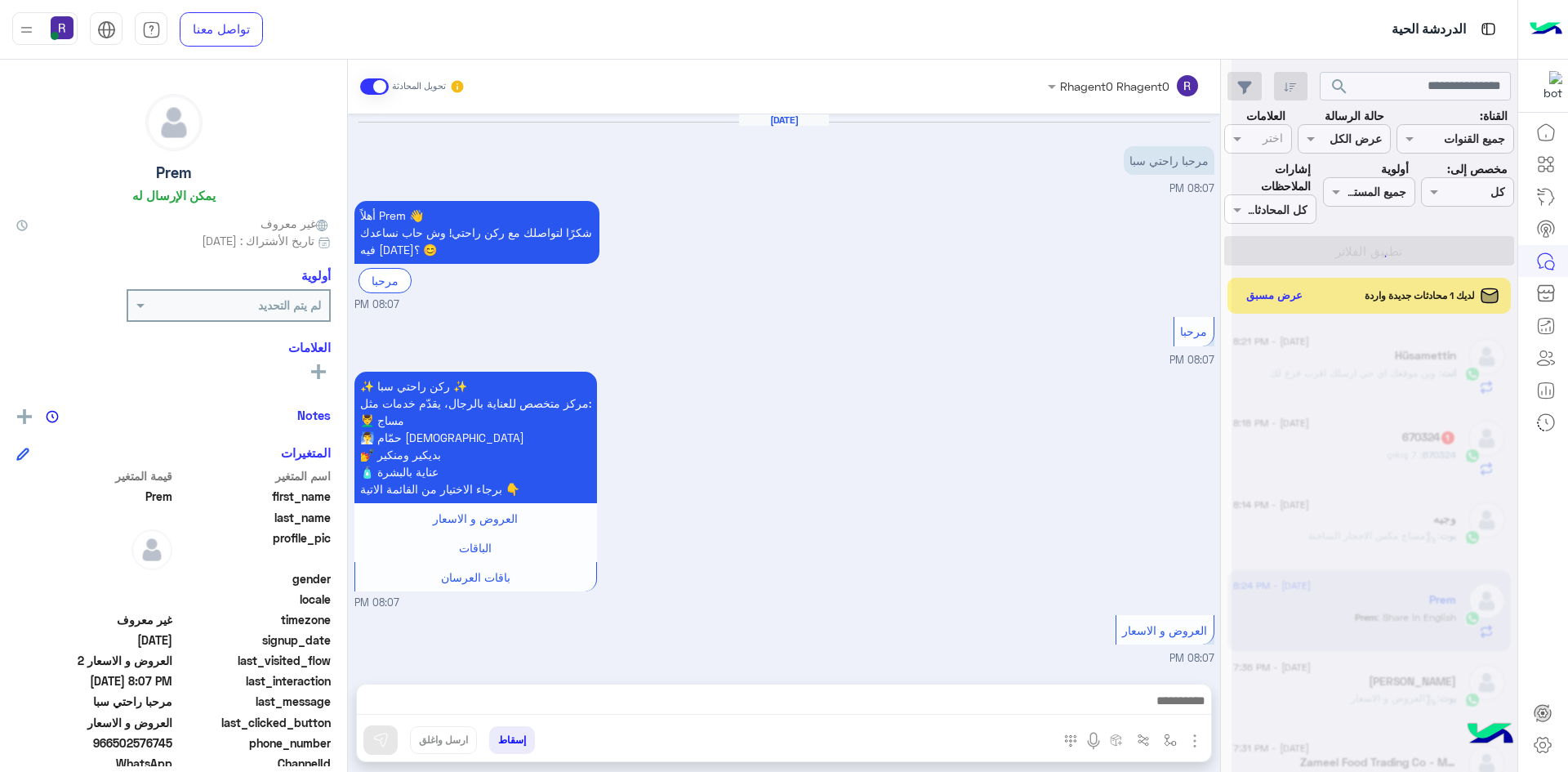
scroll to position [713, 0]
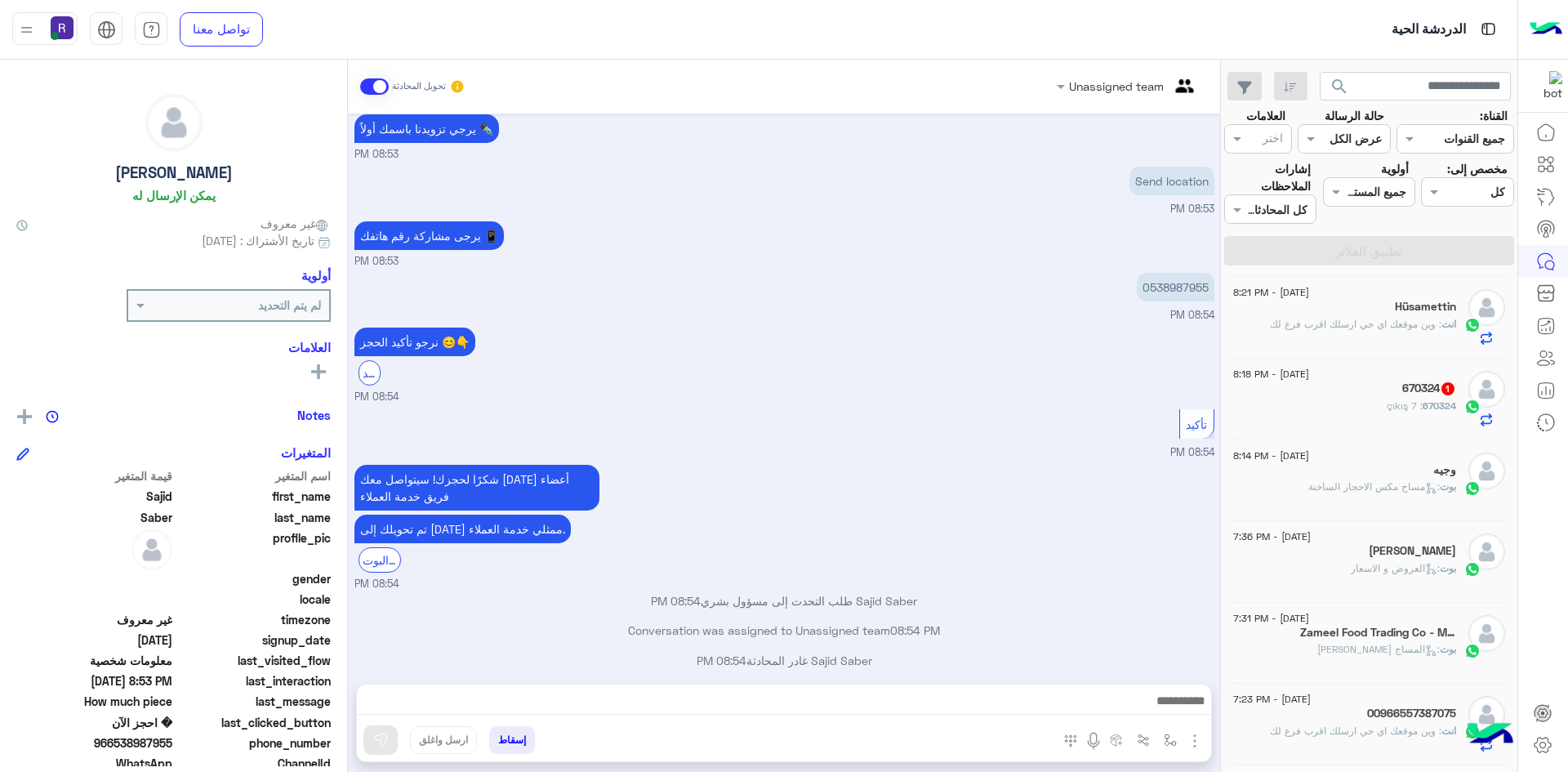
scroll to position [2769, 0]
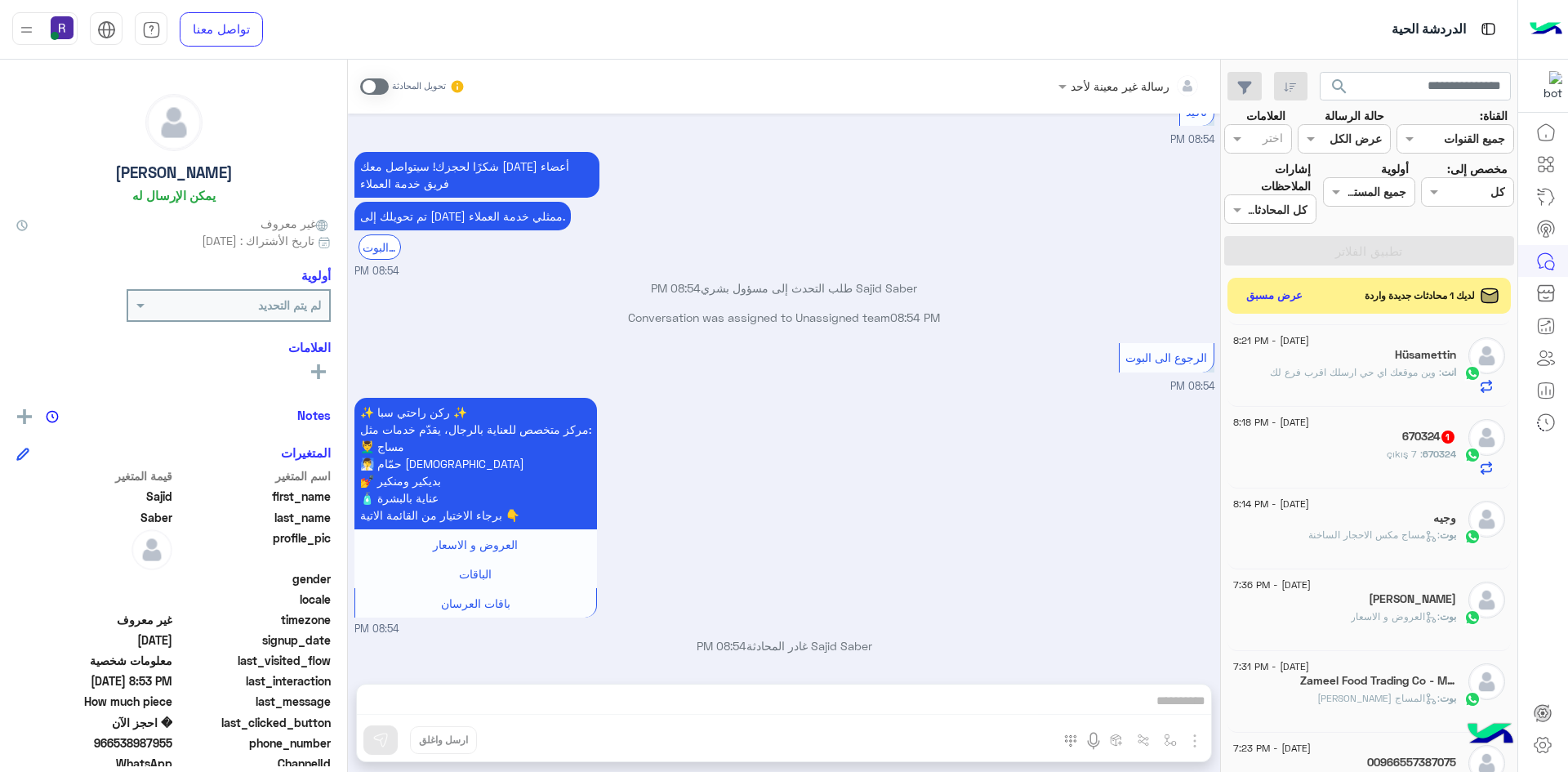
click at [1399, 460] on p "670324 : 7 çıkış" at bounding box center [1421, 454] width 69 height 15
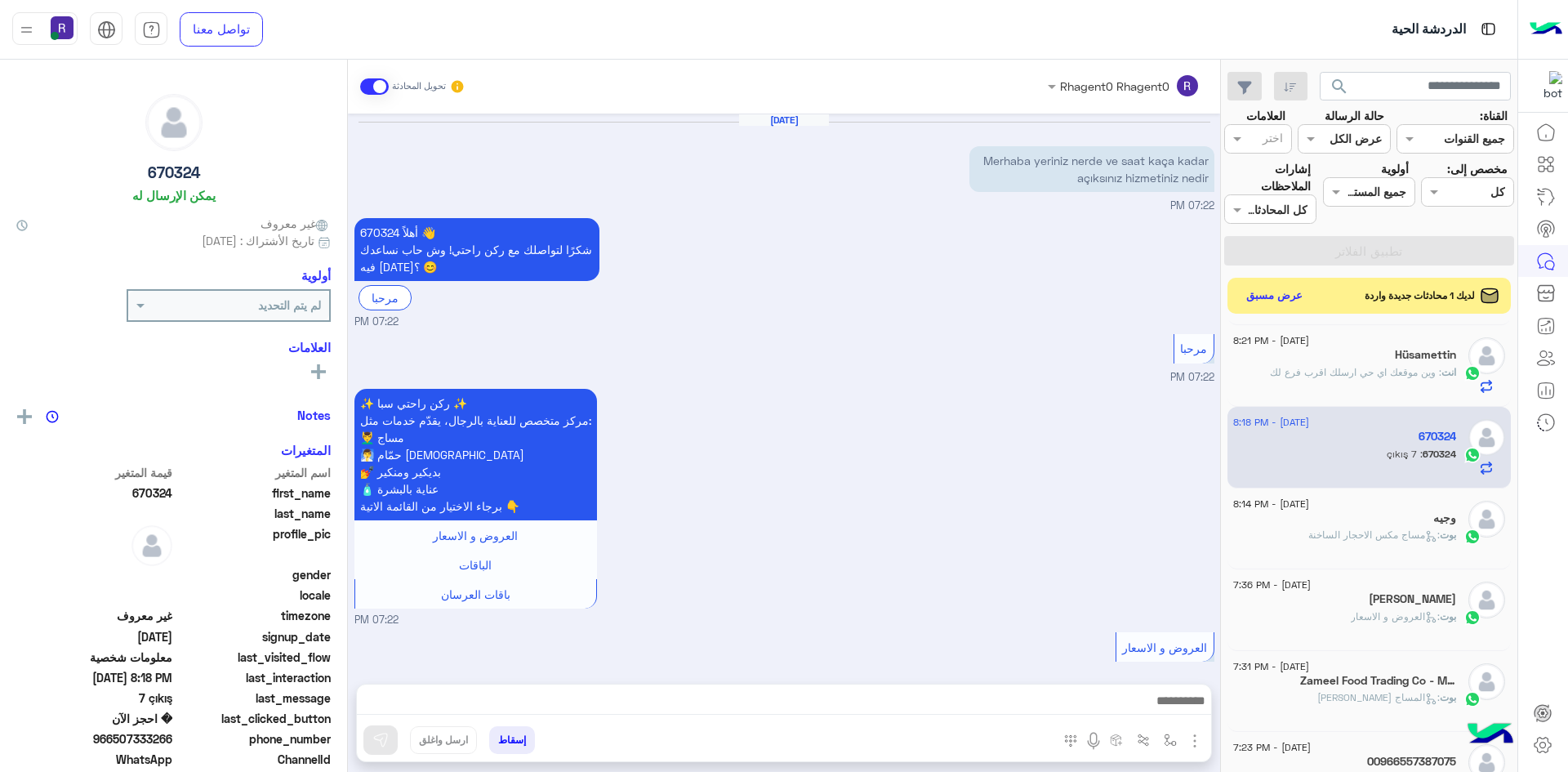
scroll to position [1629, 0]
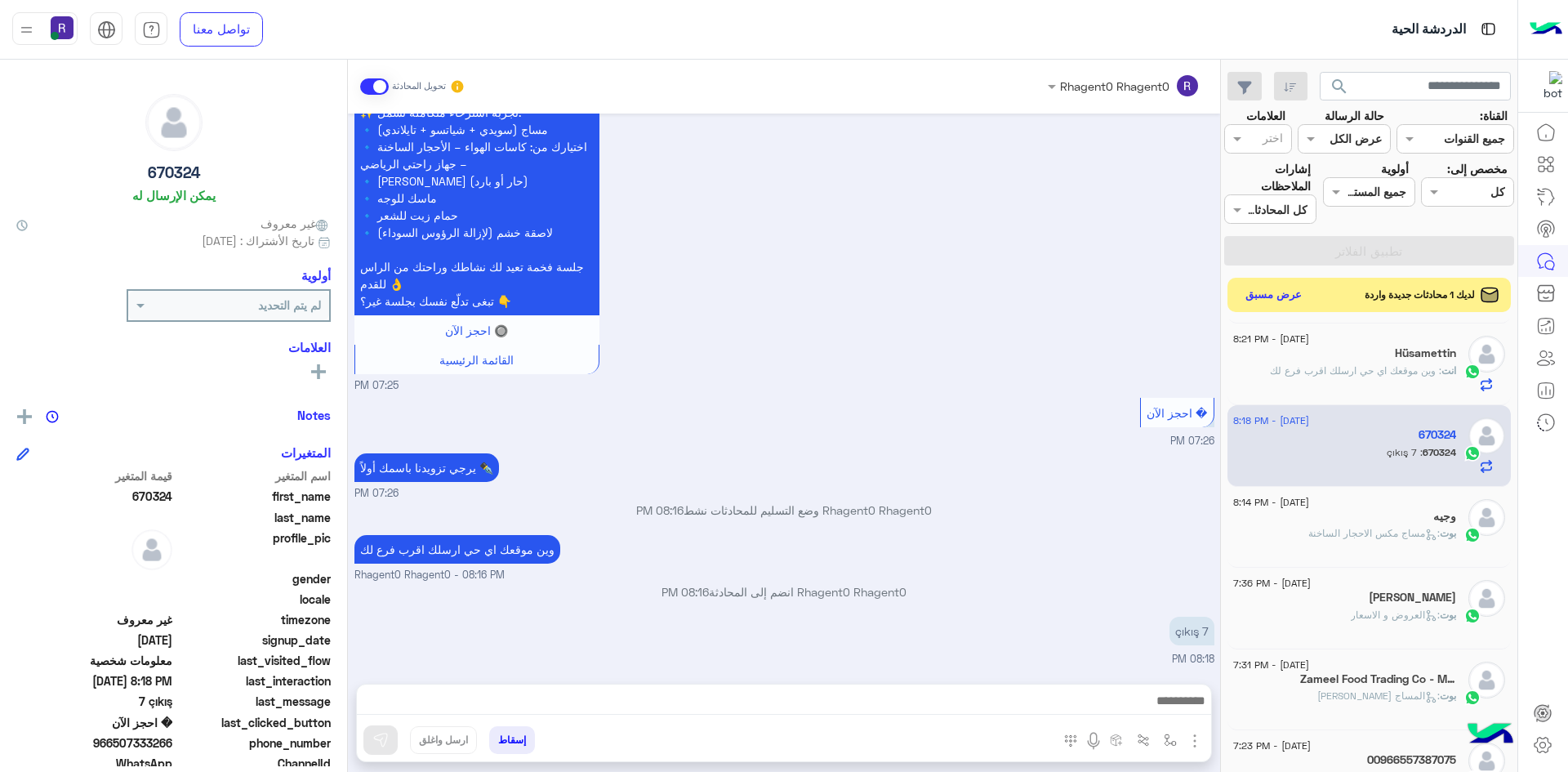
click at [1291, 296] on button "عرض مسبق" at bounding box center [1273, 295] width 68 height 22
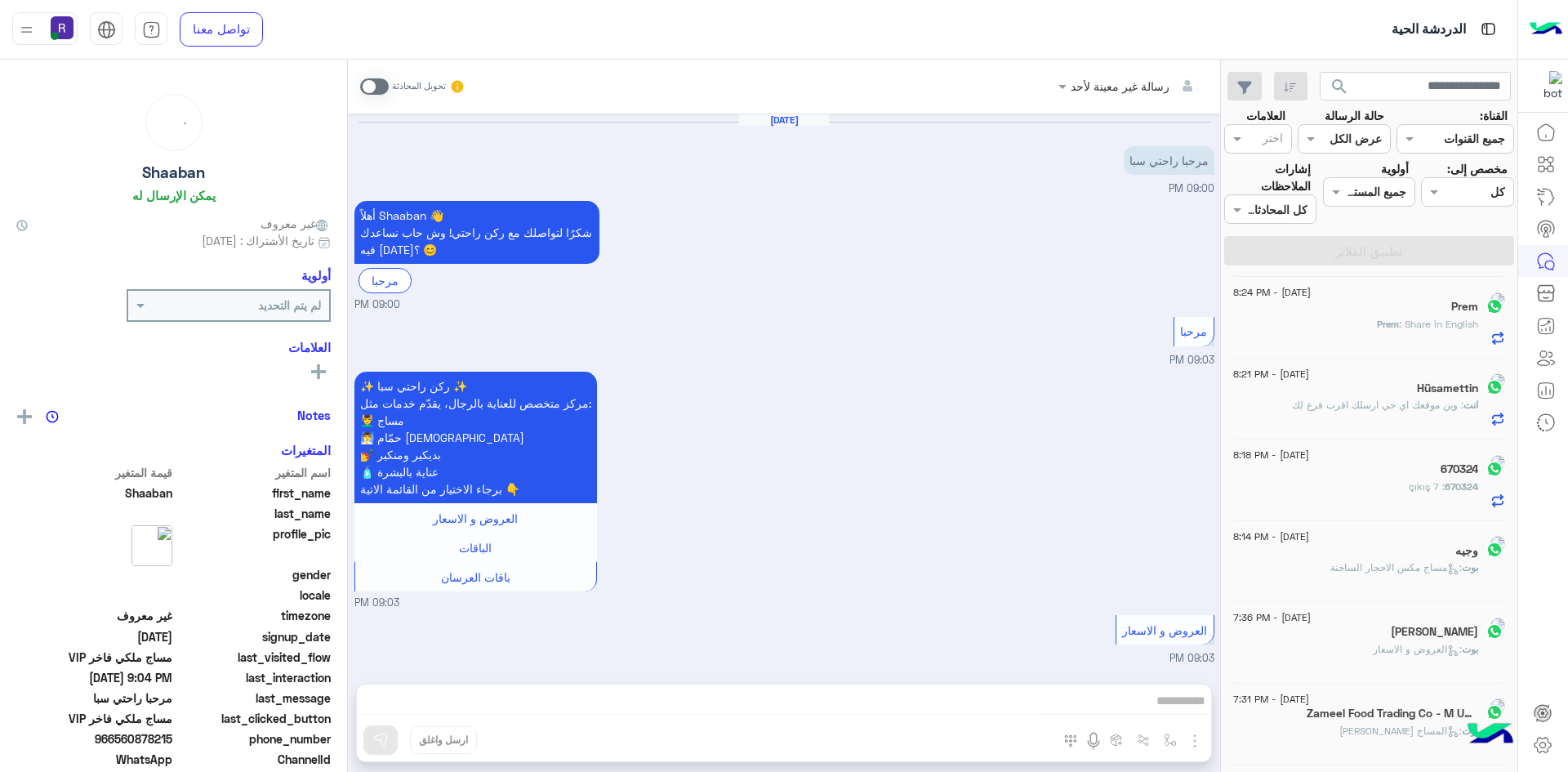
scroll to position [509, 0]
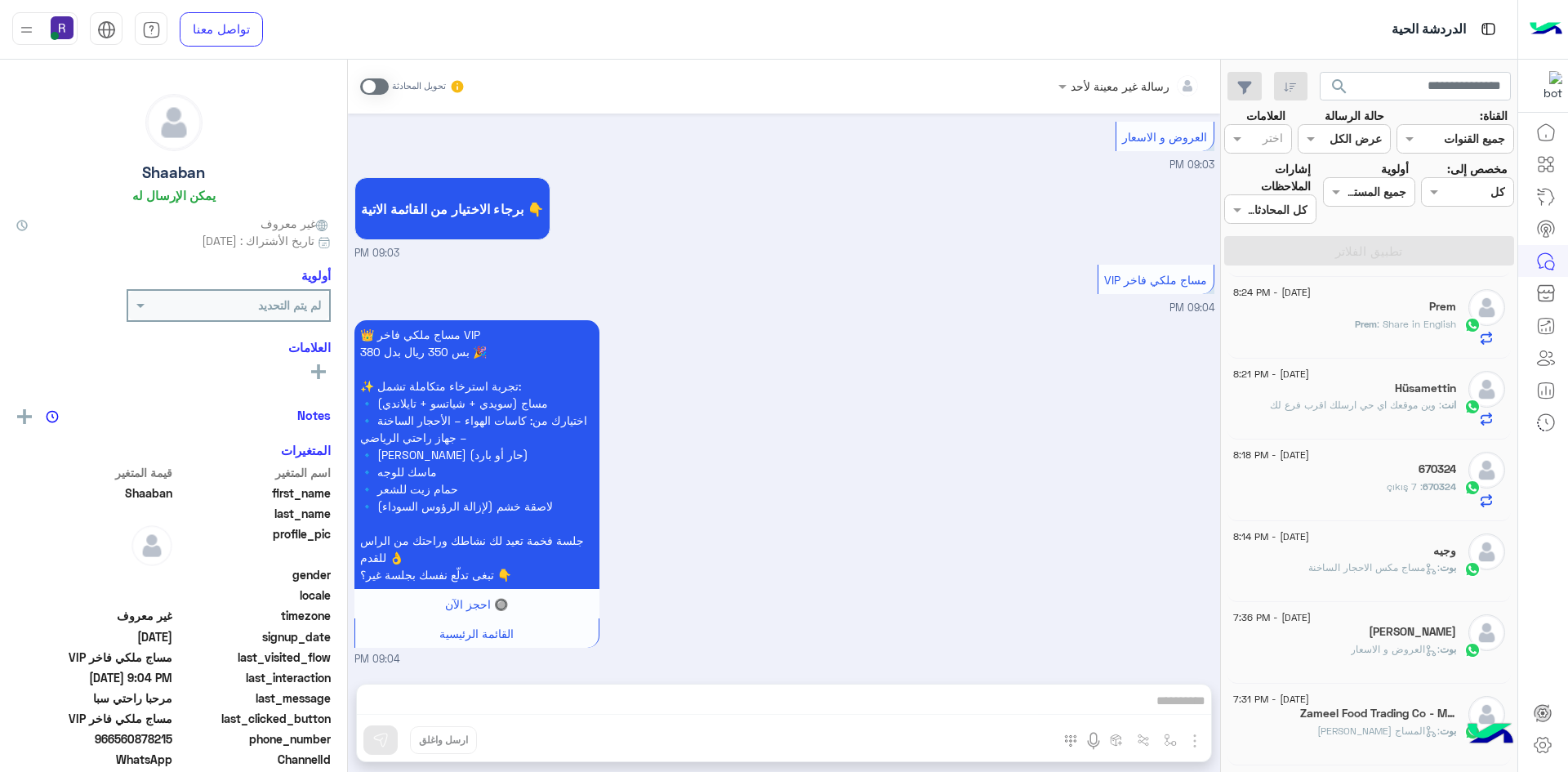
click at [1402, 331] on p "Prem : Share in English" at bounding box center [1405, 324] width 101 height 15
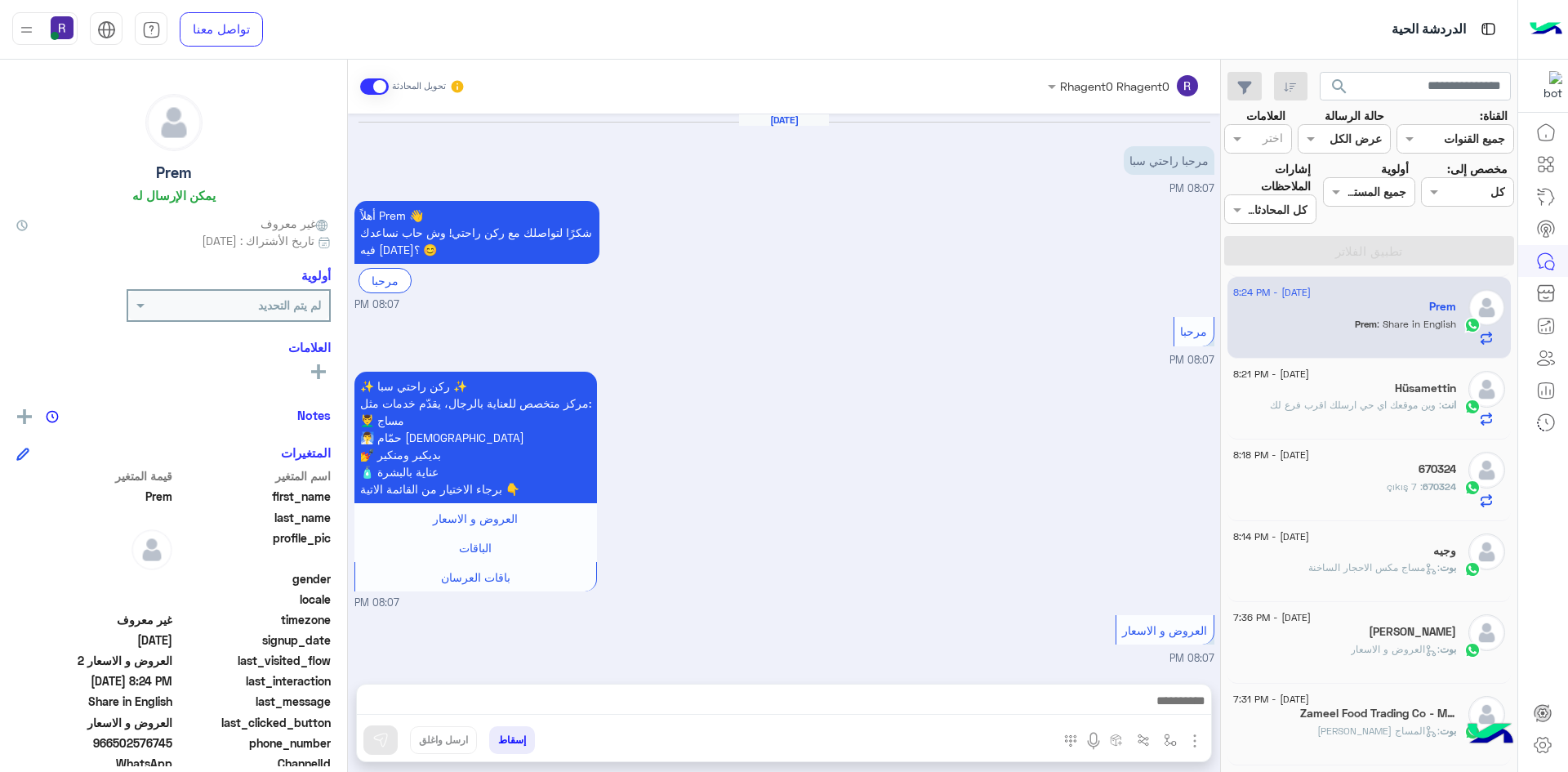
scroll to position [713, 0]
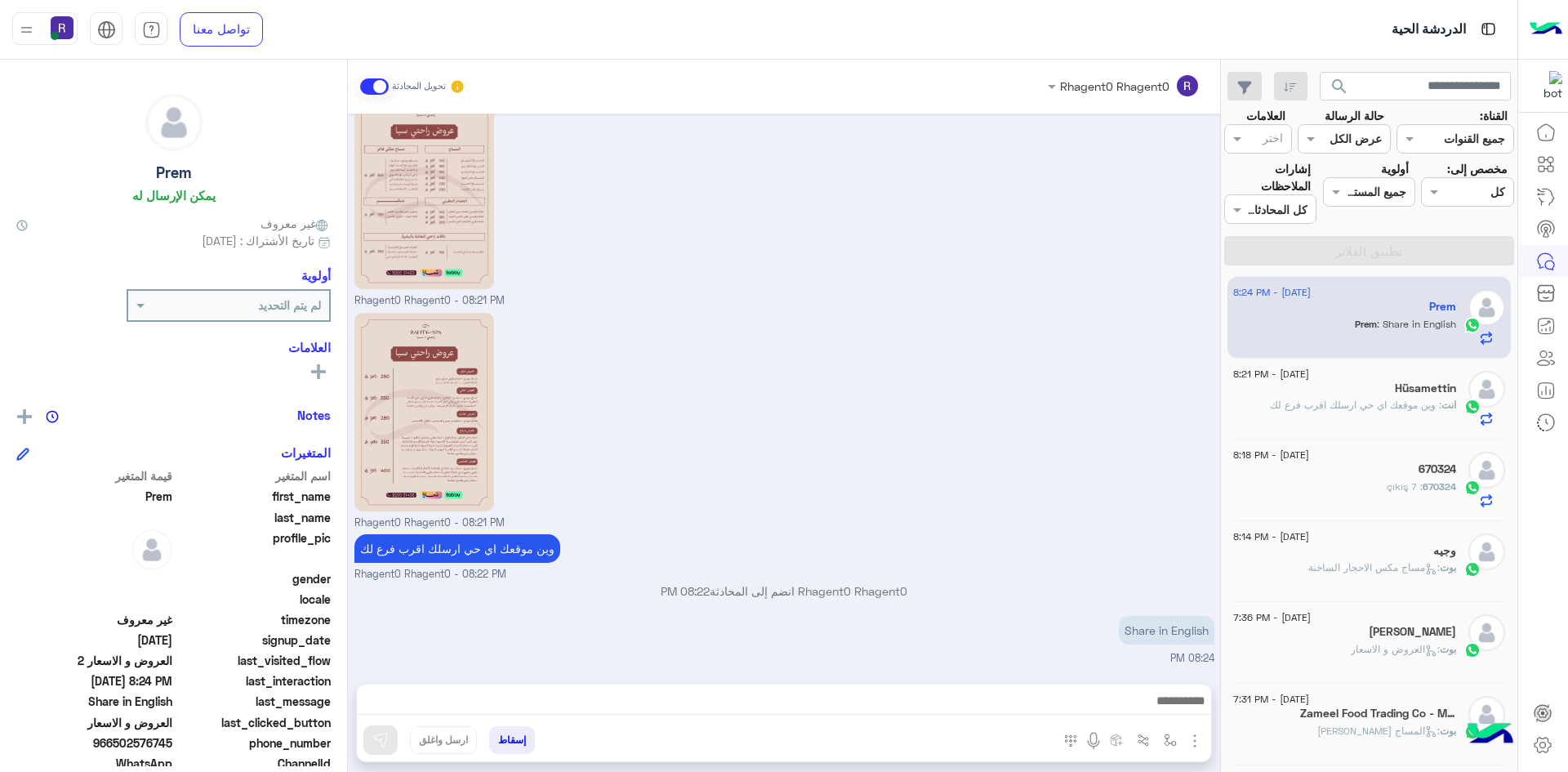
click at [1352, 413] on p "انت : وين موقعك اي حي ارسلك اقرب فرع لك" at bounding box center [1362, 405] width 186 height 15
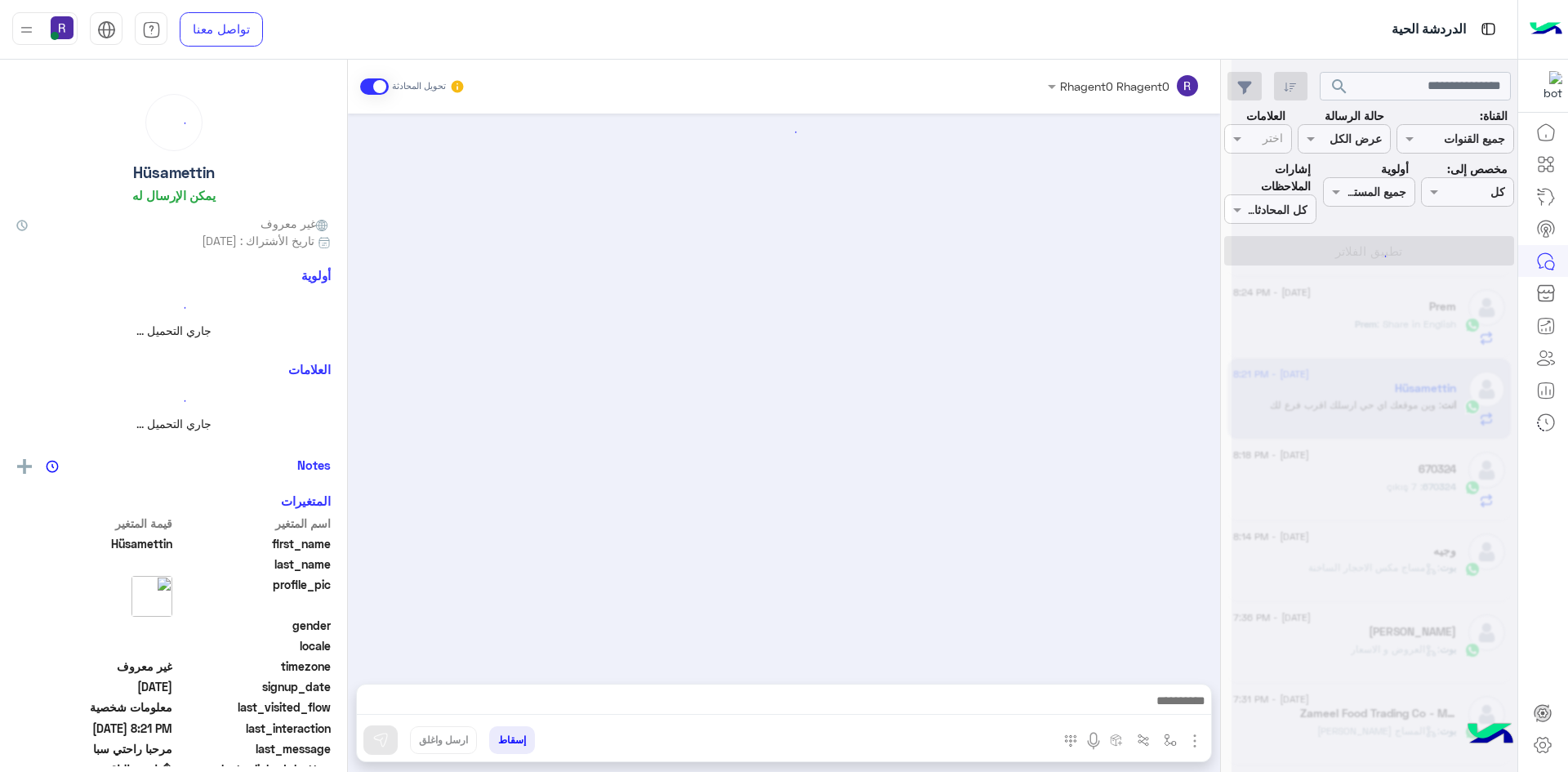
scroll to position [1279, 0]
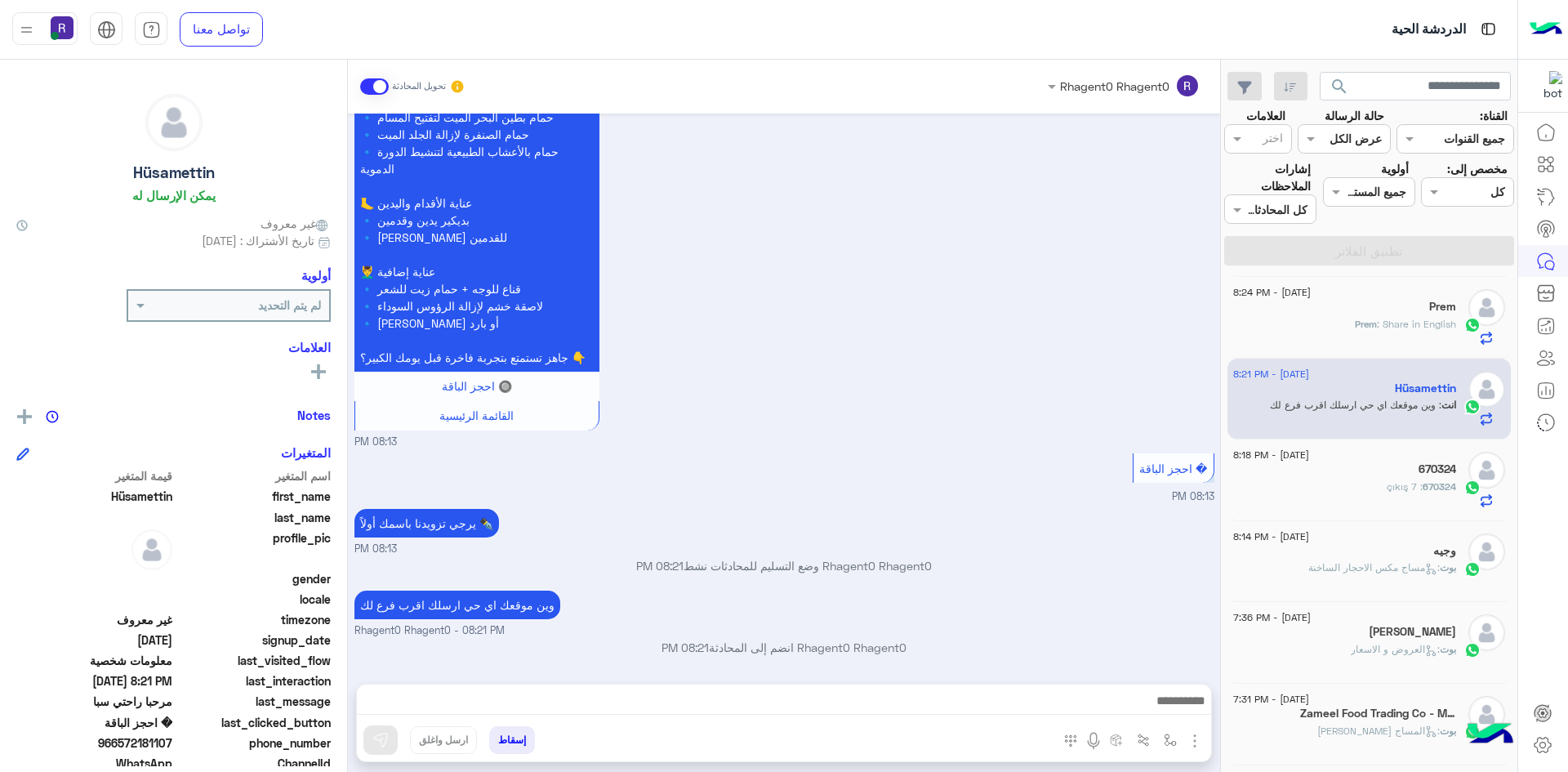
click at [1370, 492] on div "670324 : 7 çıkış" at bounding box center [1344, 493] width 223 height 28
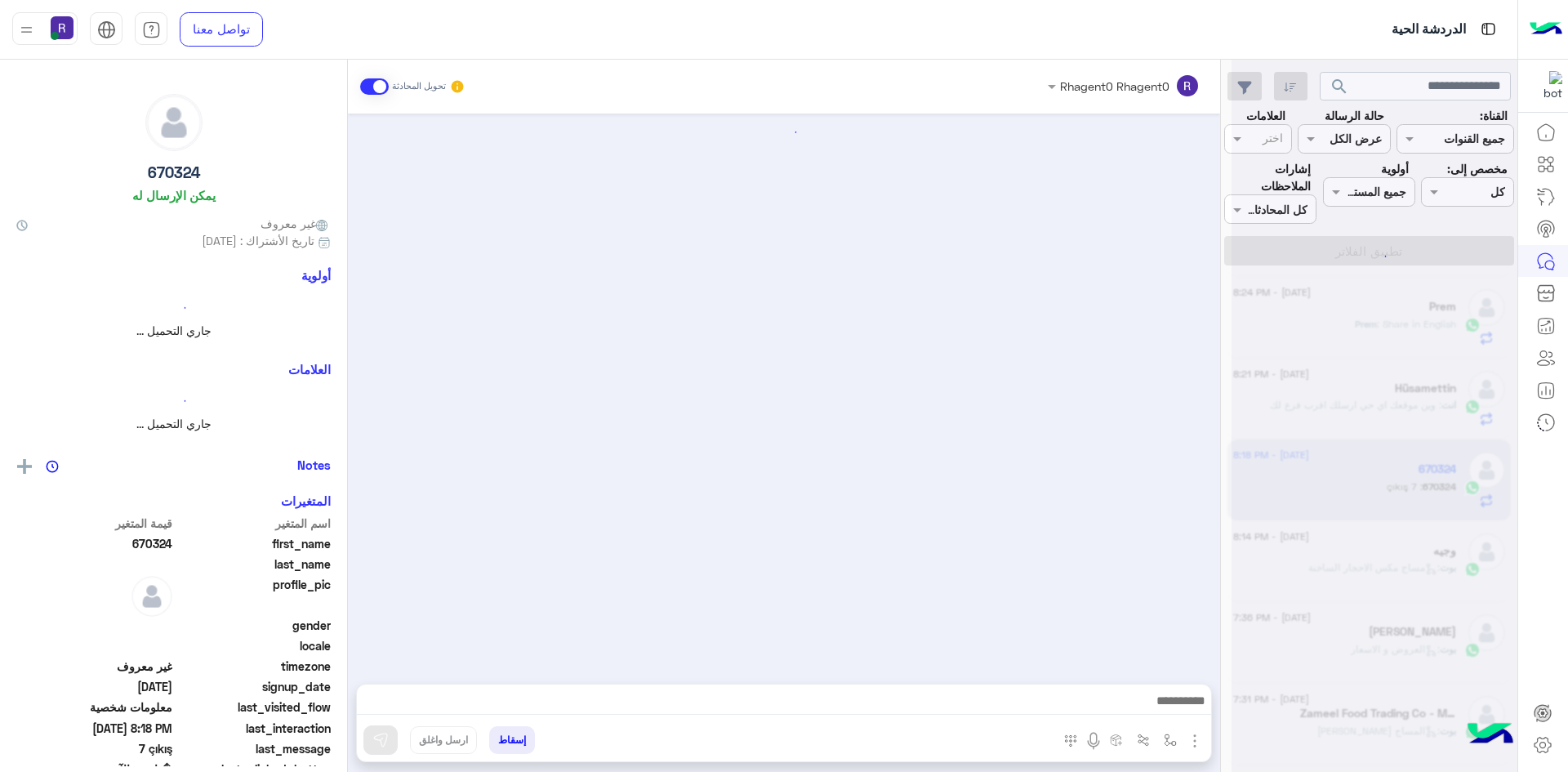
scroll to position [1629, 0]
